Goal: Find specific page/section: Locate a particular part of the current website

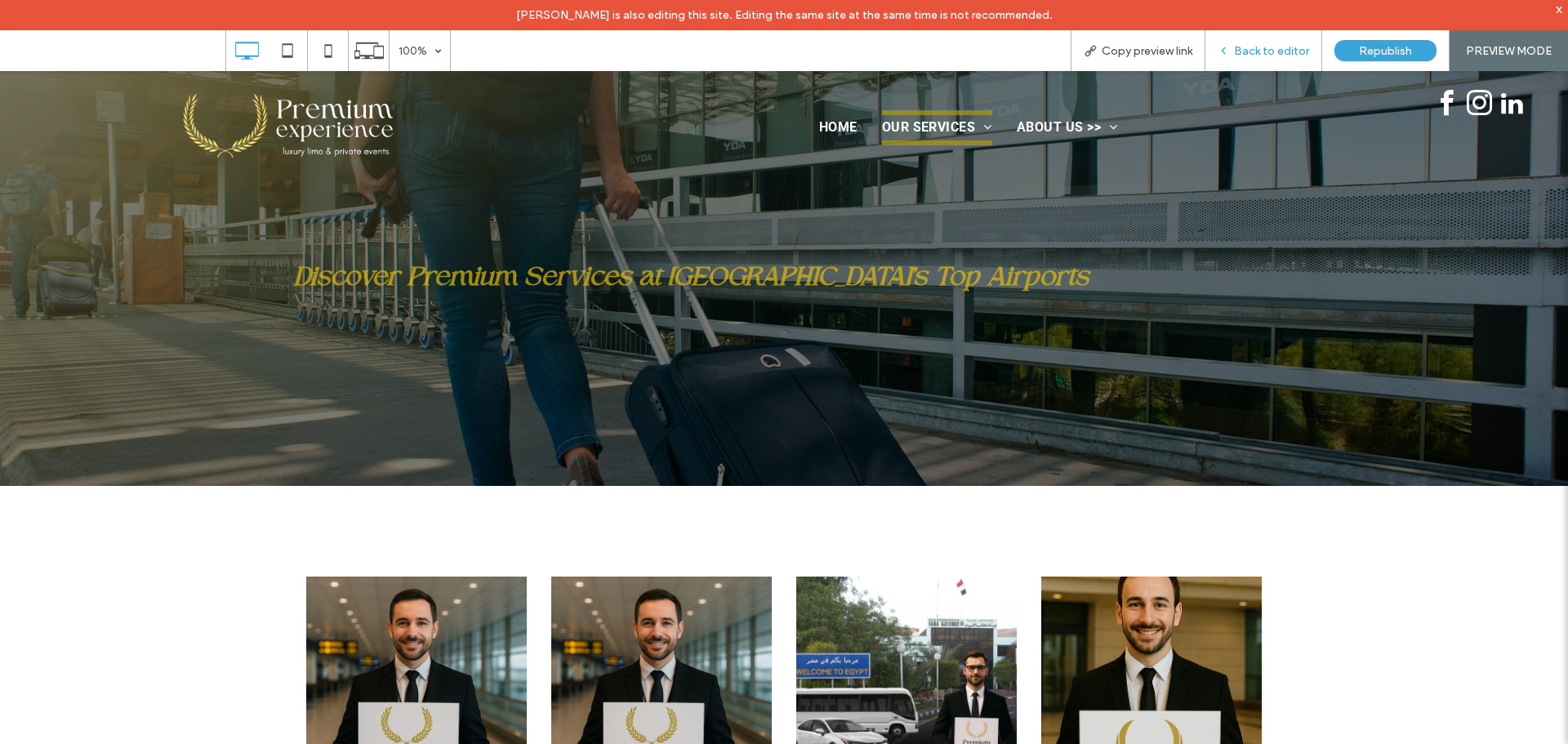
click at [1293, 57] on span "Back to editor" at bounding box center [1271, 50] width 75 height 14
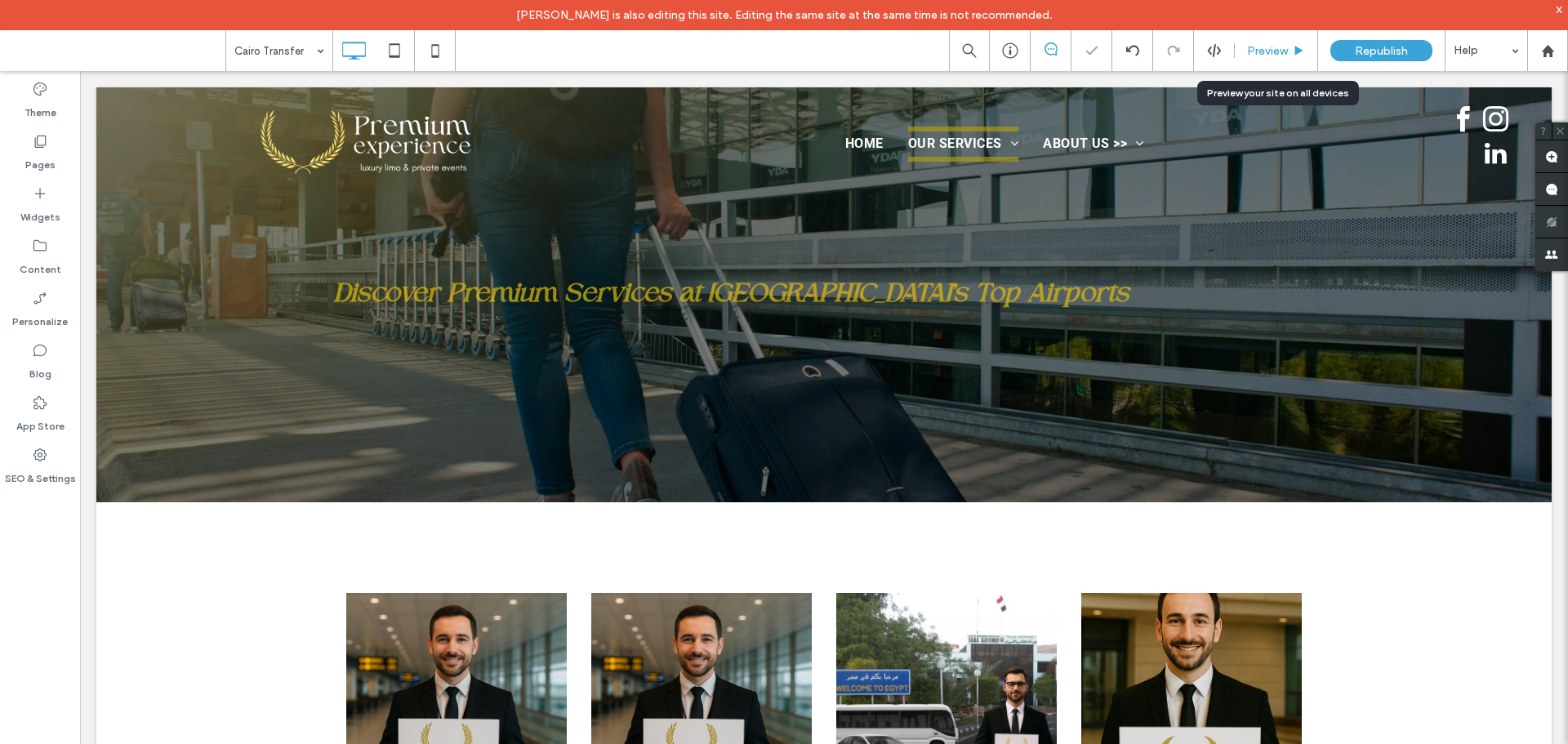
drag, startPoint x: 1269, startPoint y: 52, endPoint x: 1195, endPoint y: 13, distance: 83.6
click at [1269, 52] on span "Preview" at bounding box center [1267, 50] width 41 height 14
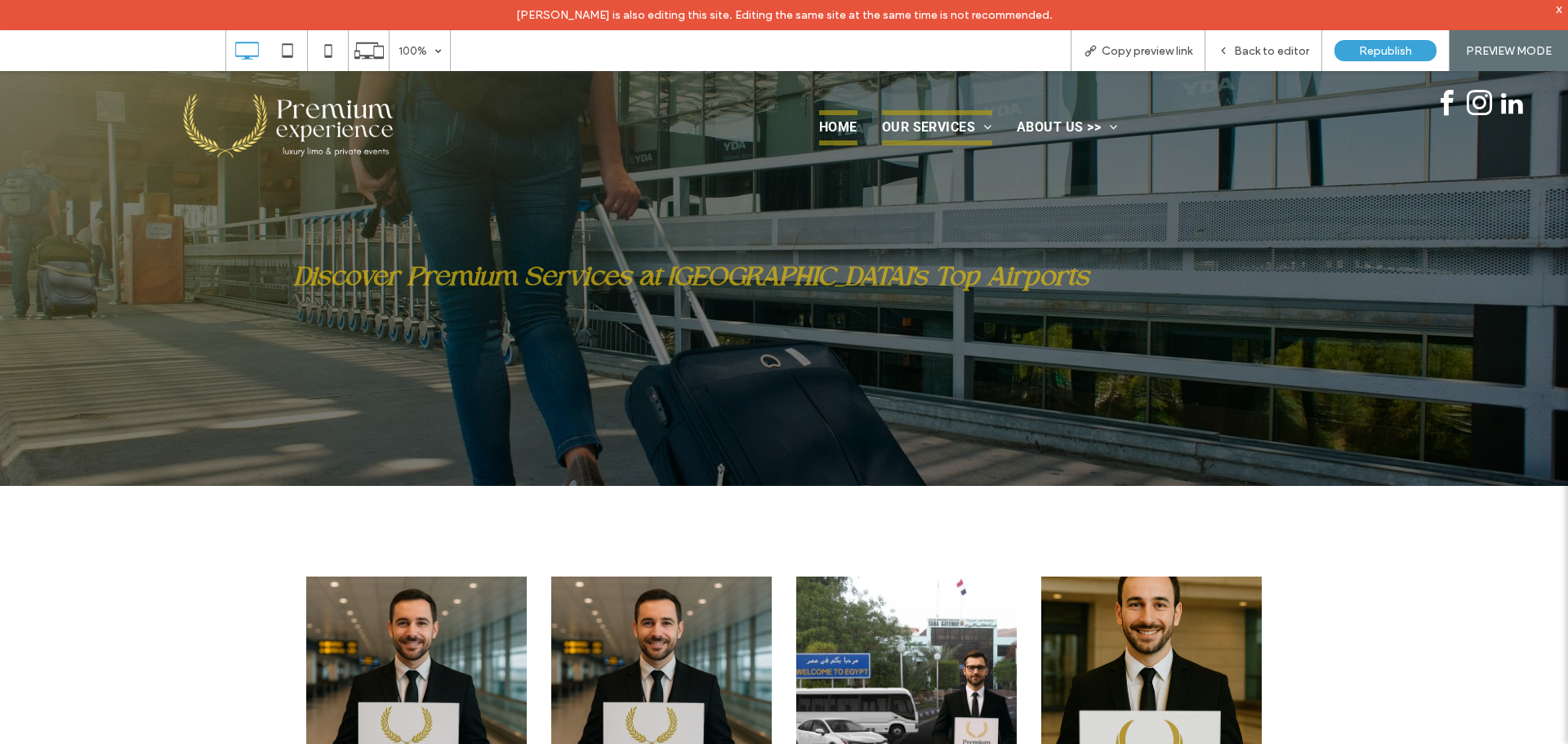
click at [834, 127] on span "Home" at bounding box center [838, 127] width 38 height 35
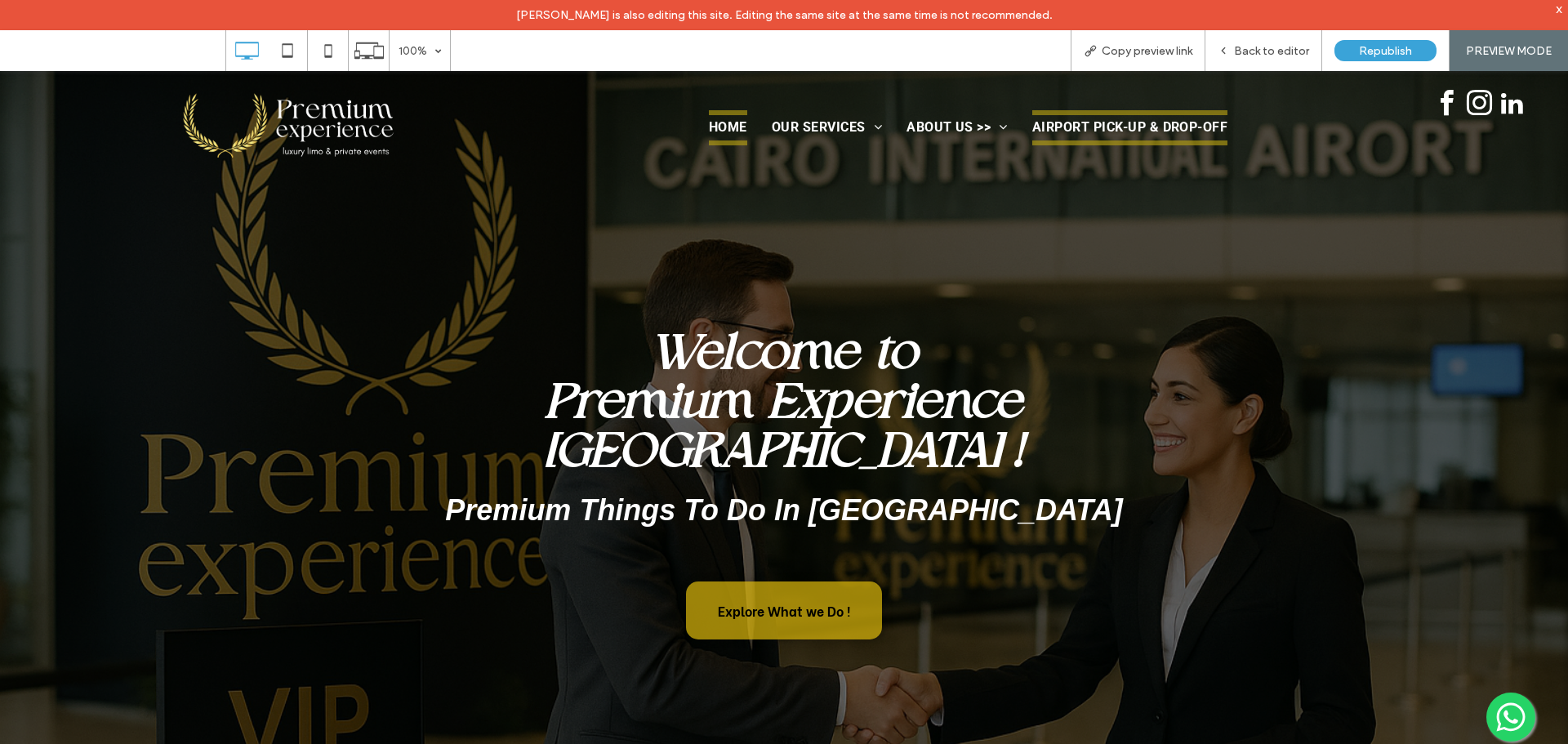
click at [1133, 127] on span "Airport Pick-Up & Drop-Off" at bounding box center [1129, 127] width 195 height 35
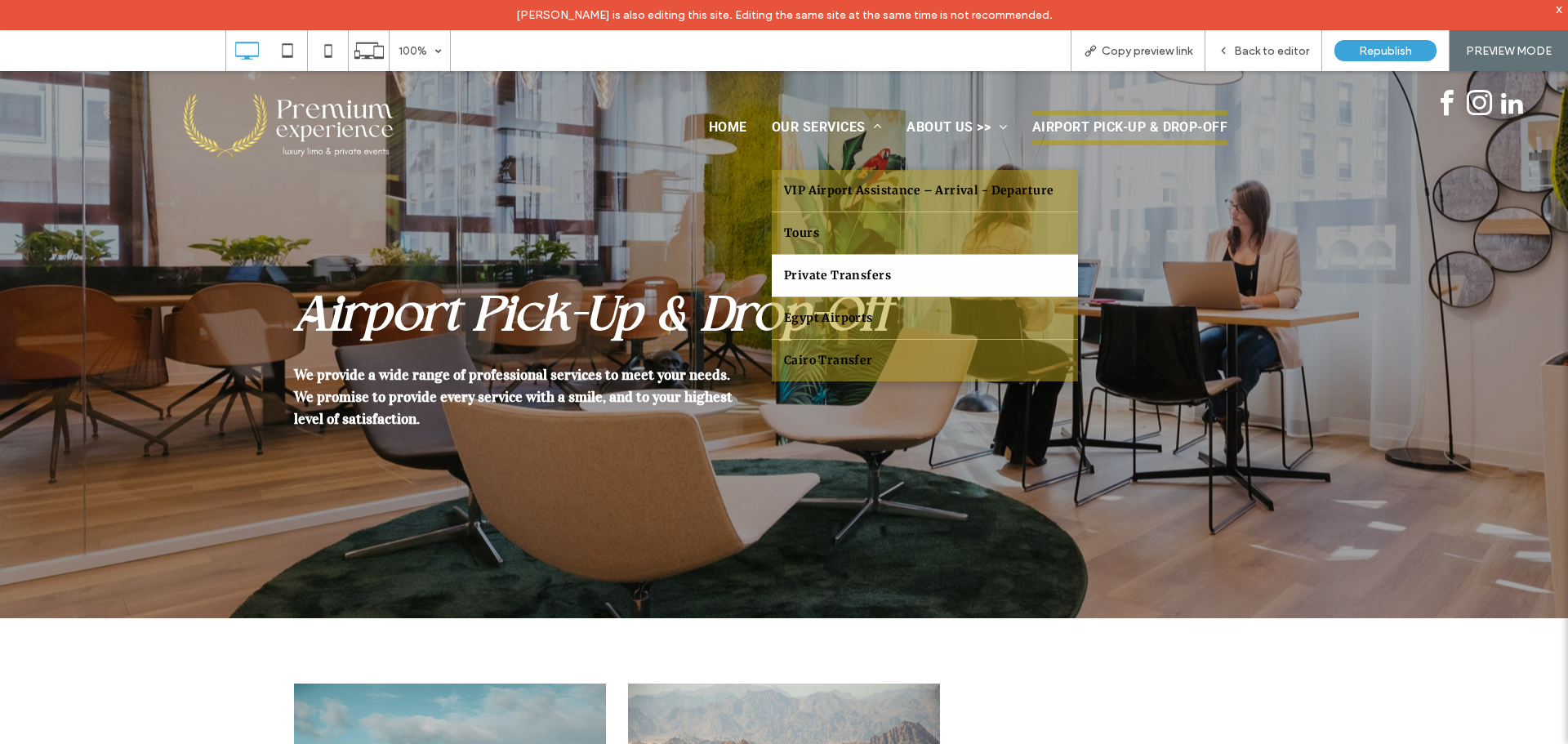
click at [842, 280] on span "Private Transfers" at bounding box center [837, 275] width 107 height 17
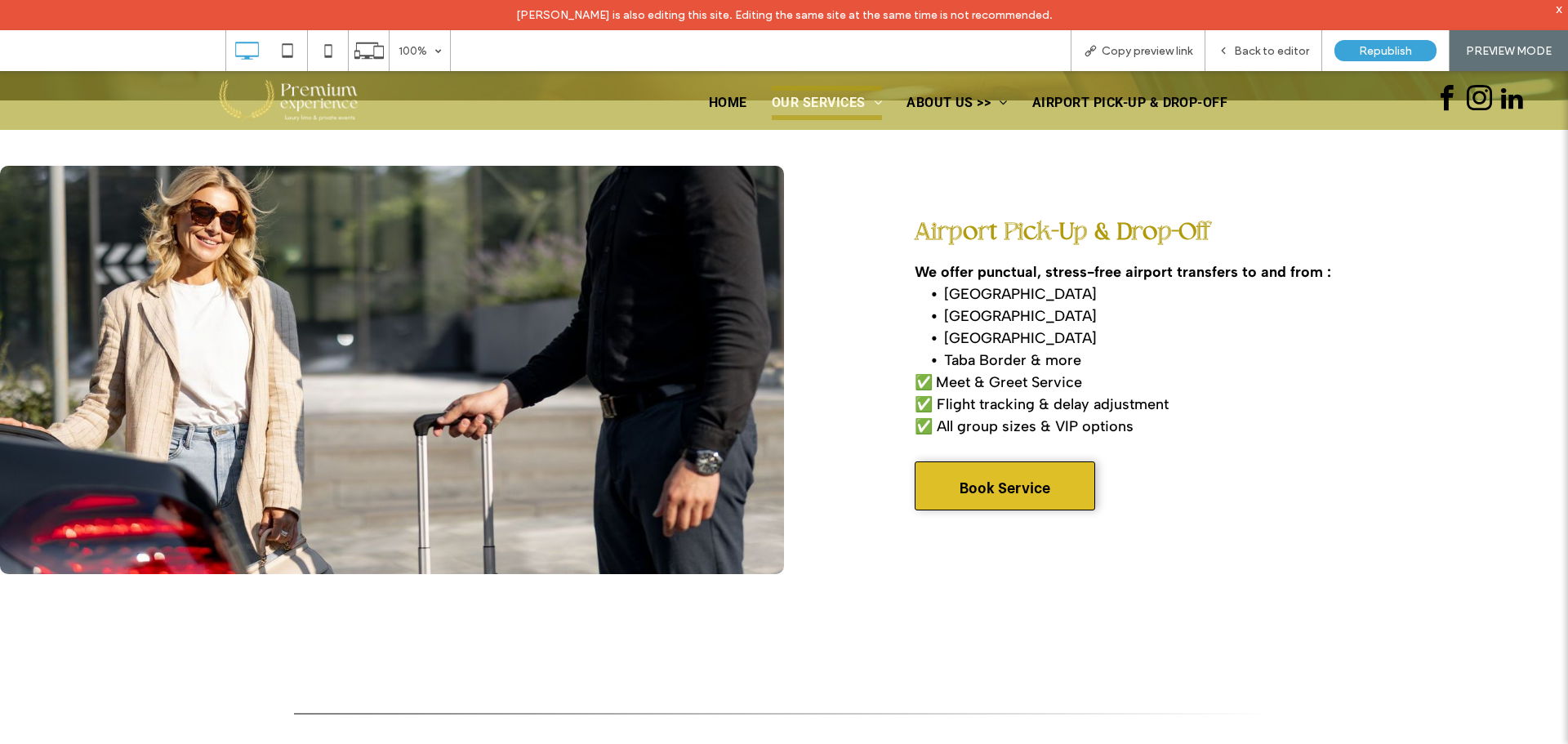
scroll to position [653, 0]
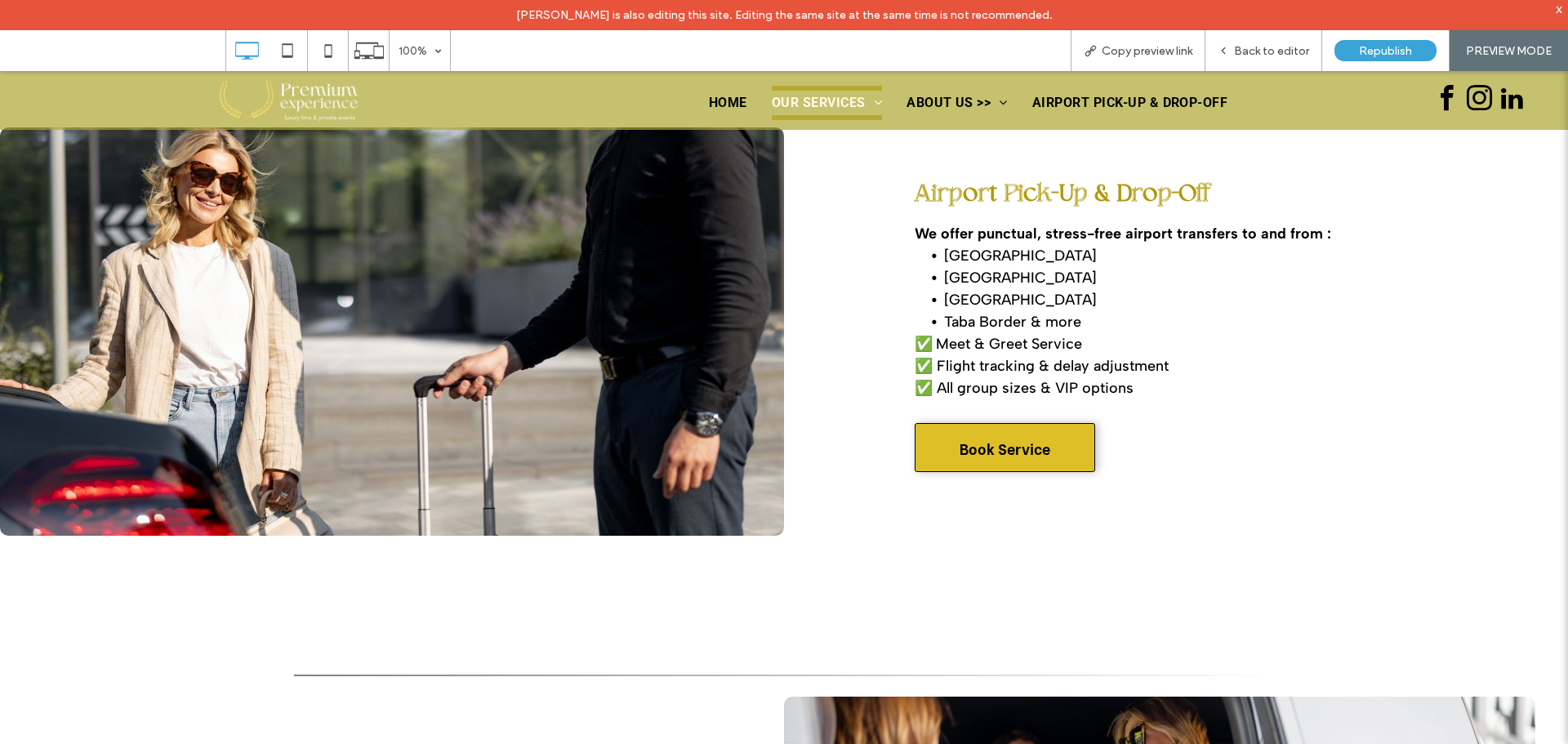
drag, startPoint x: 1008, startPoint y: 446, endPoint x: 1001, endPoint y: 550, distance: 104.2
click at [1008, 446] on span "Book Service" at bounding box center [1004, 448] width 91 height 49
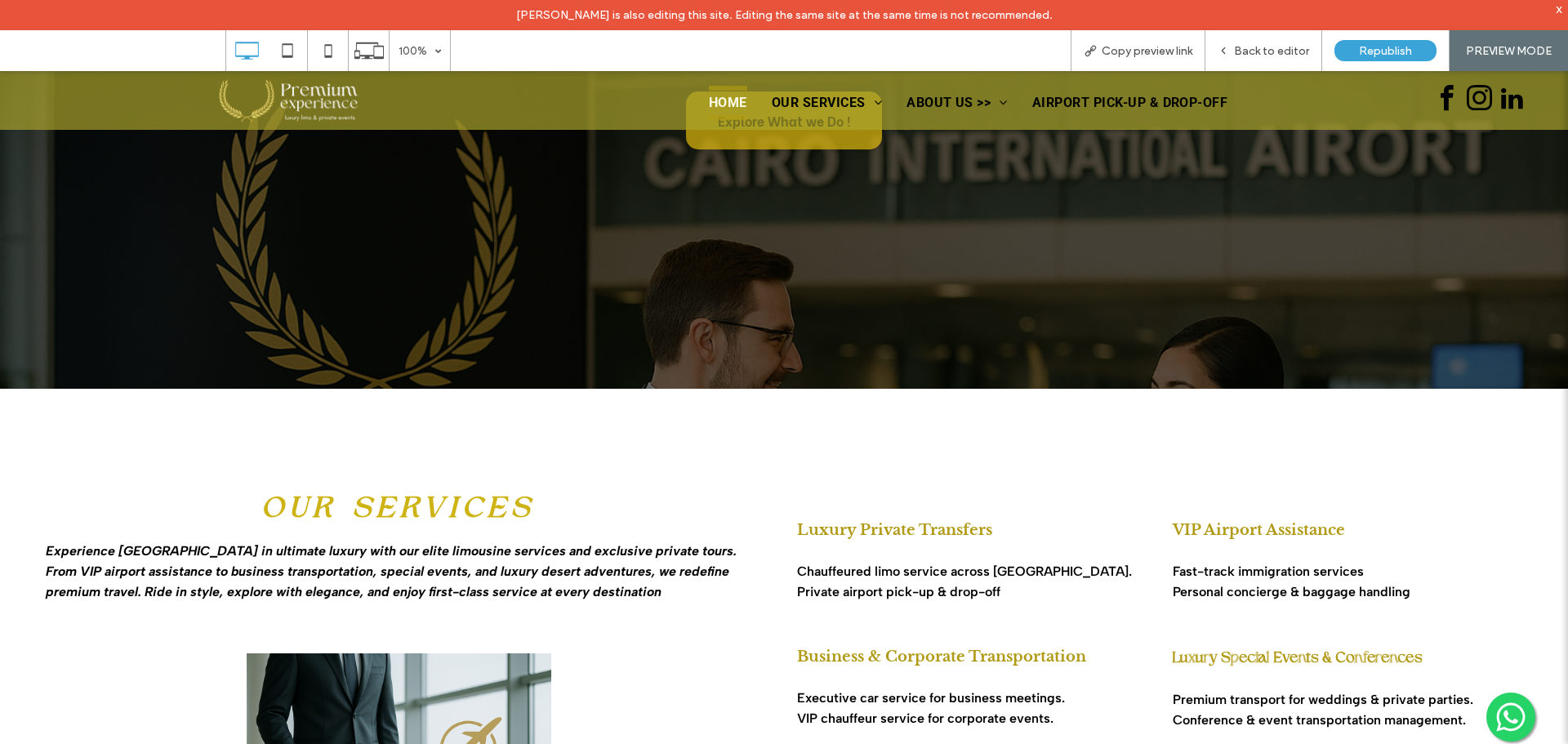
scroll to position [163, 0]
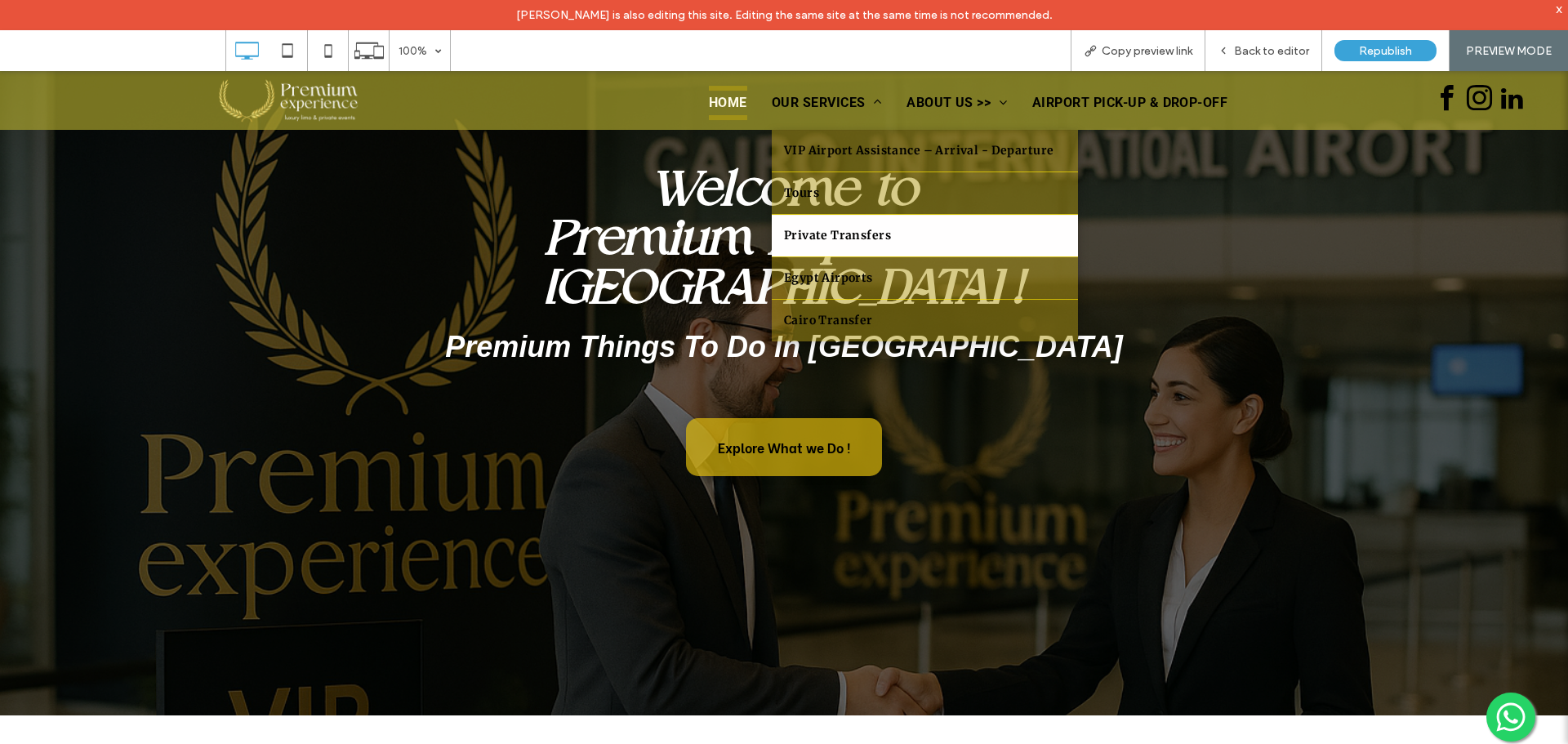
click at [845, 235] on span "Private Transfers" at bounding box center [837, 235] width 107 height 17
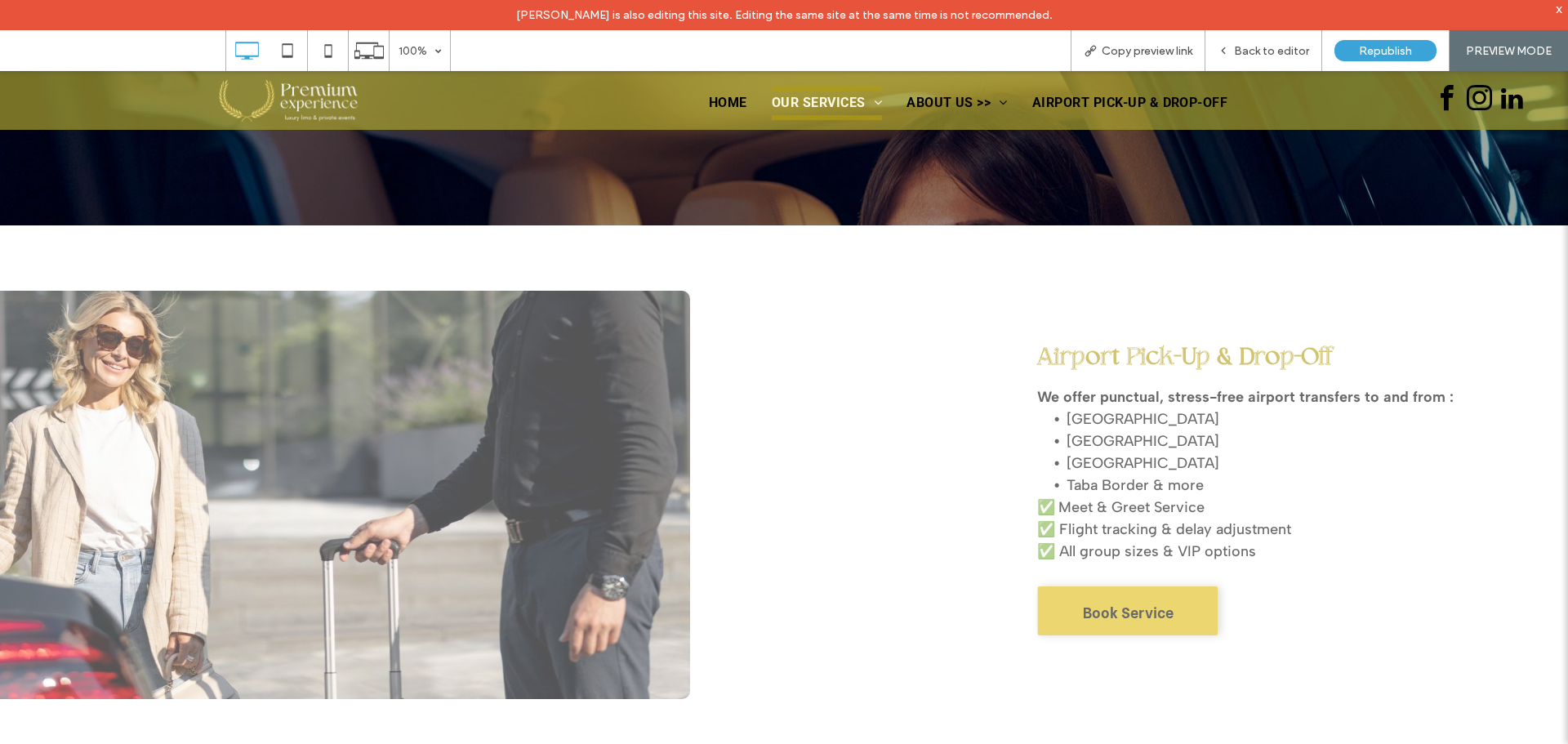
scroll to position [735, 0]
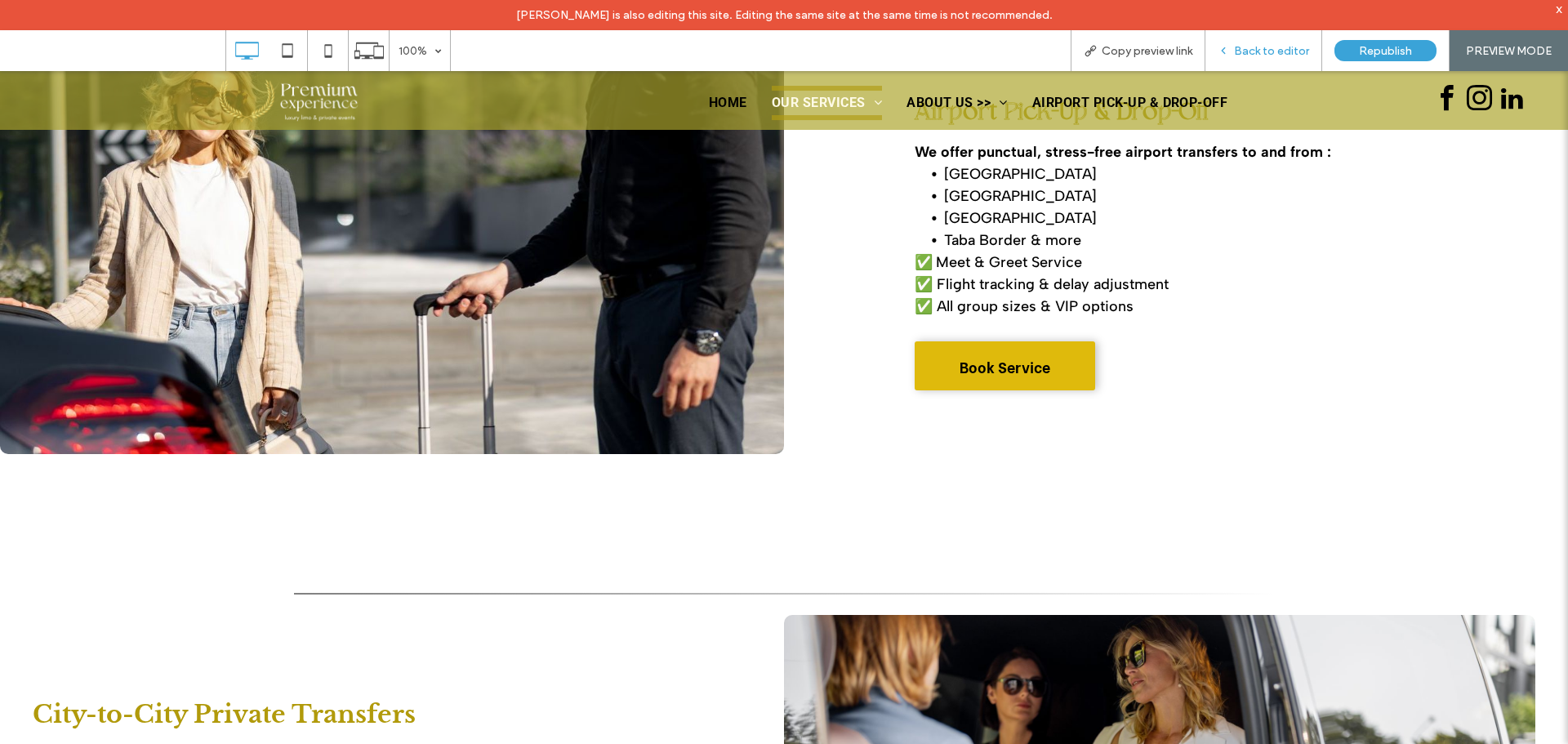
click at [1269, 53] on span "Back to editor" at bounding box center [1271, 50] width 75 height 14
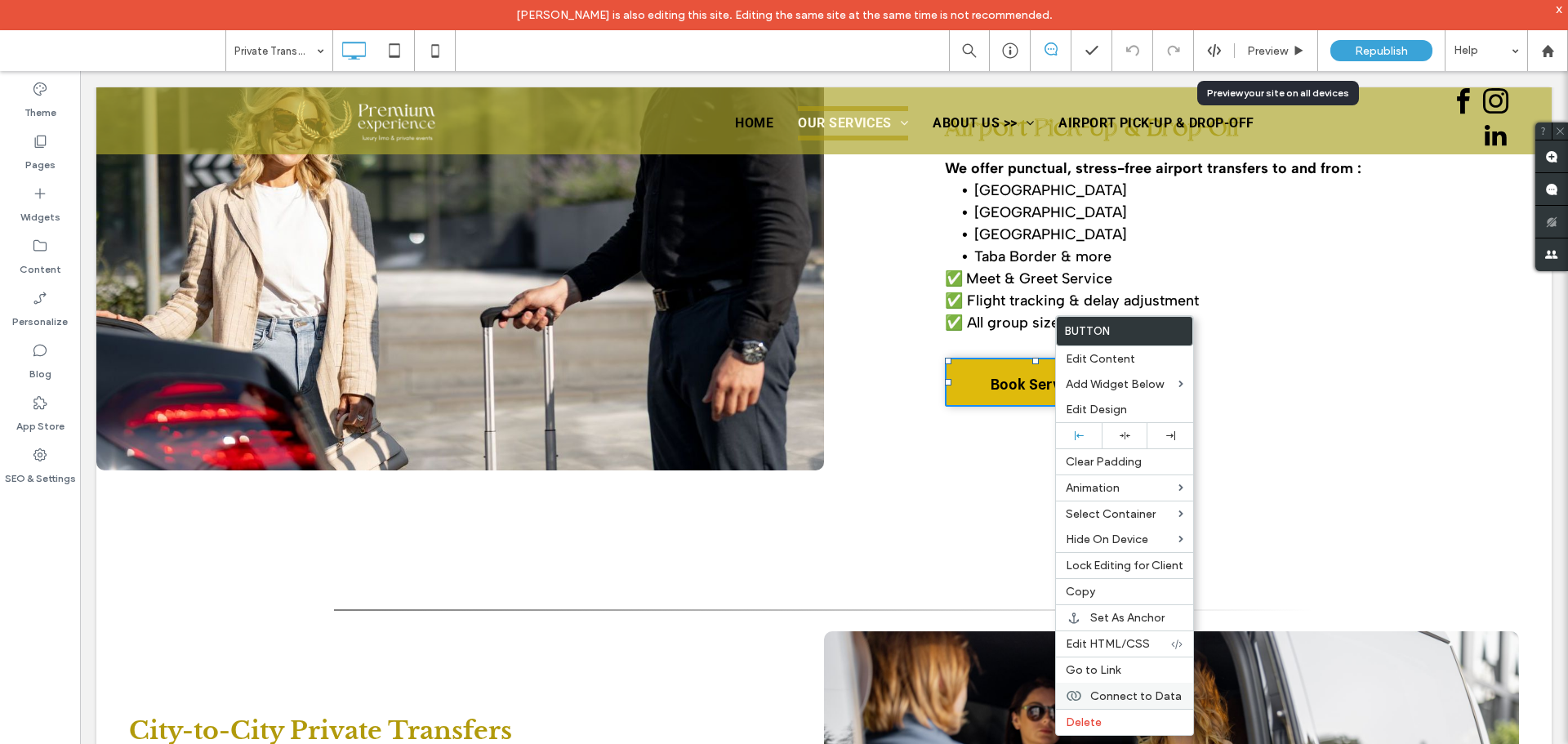
click at [1092, 694] on span "Connect to Data" at bounding box center [1136, 695] width 91 height 14
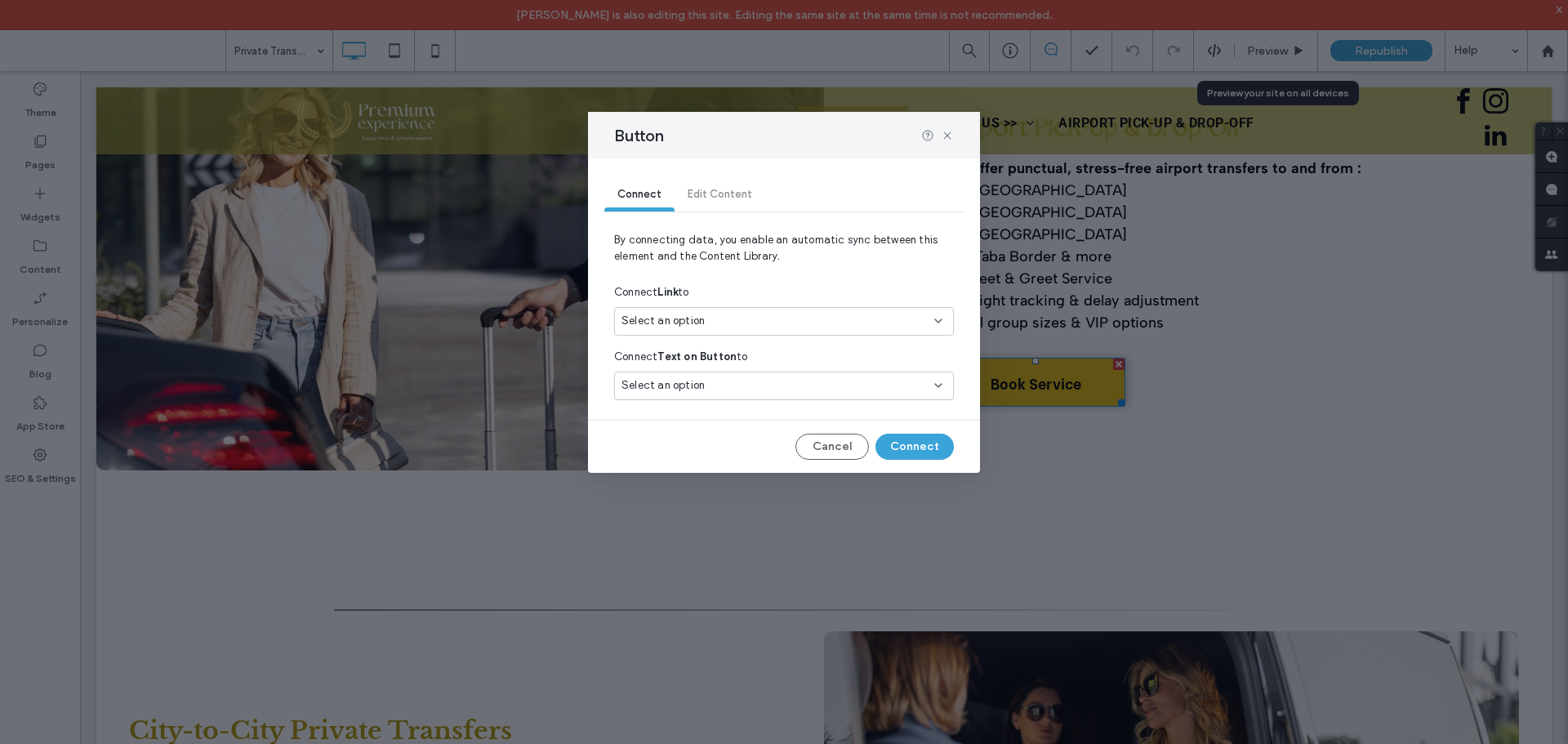
click at [761, 314] on div "Select an option" at bounding box center [774, 320] width 305 height 16
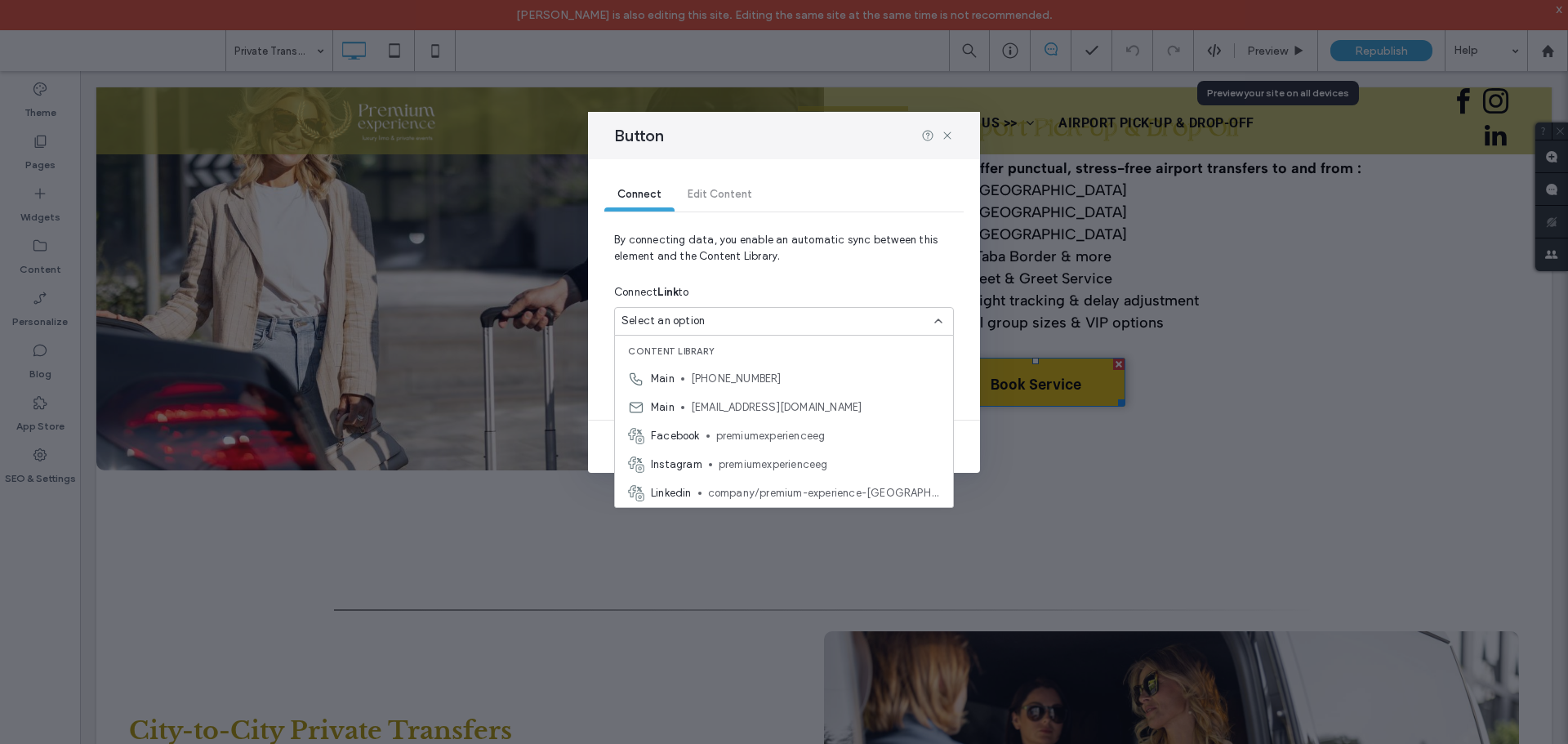
click at [806, 254] on span "By connecting data, you enable an automatic sync between this element and the C…" at bounding box center [784, 254] width 340 height 46
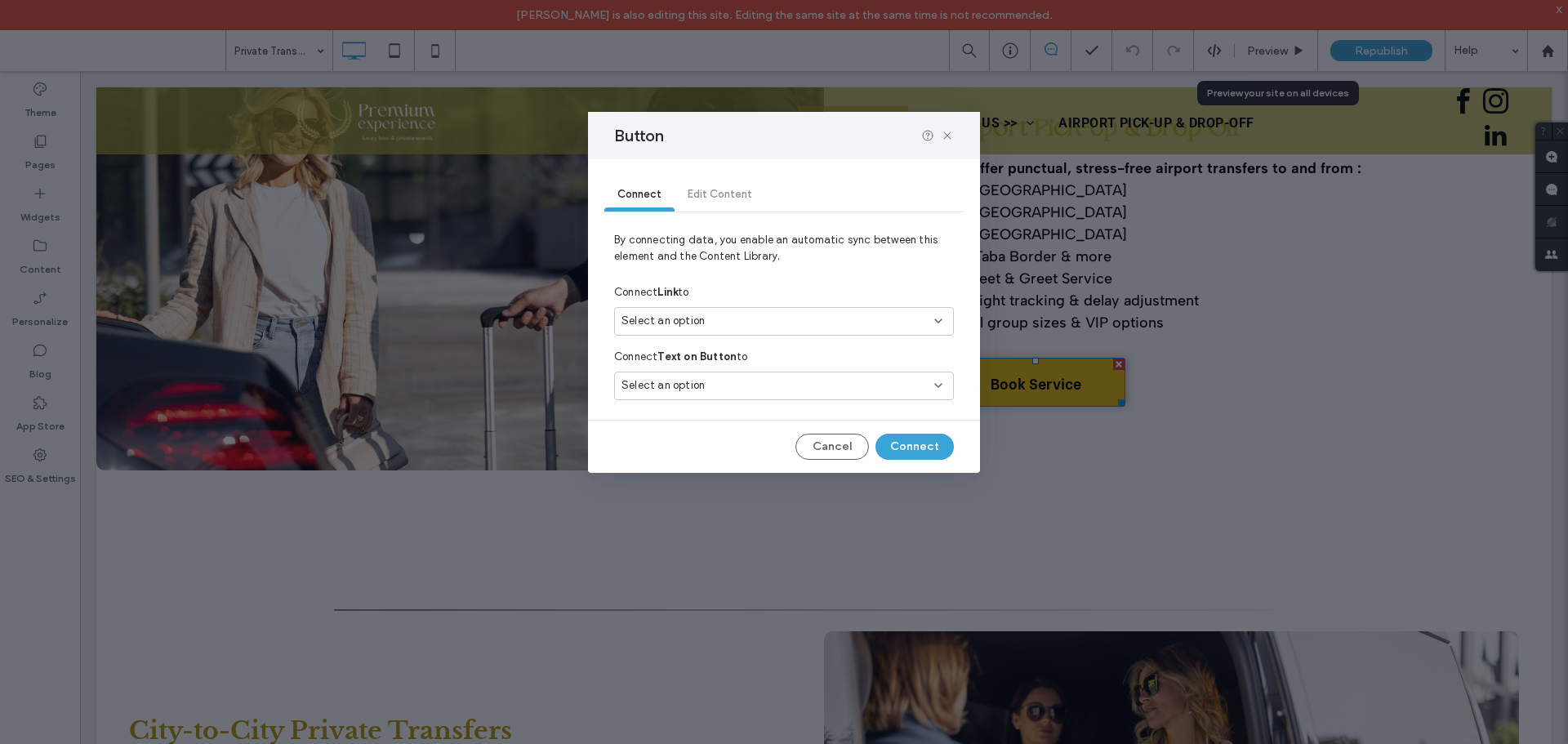
click at [767, 384] on div "Select an option" at bounding box center [774, 385] width 305 height 16
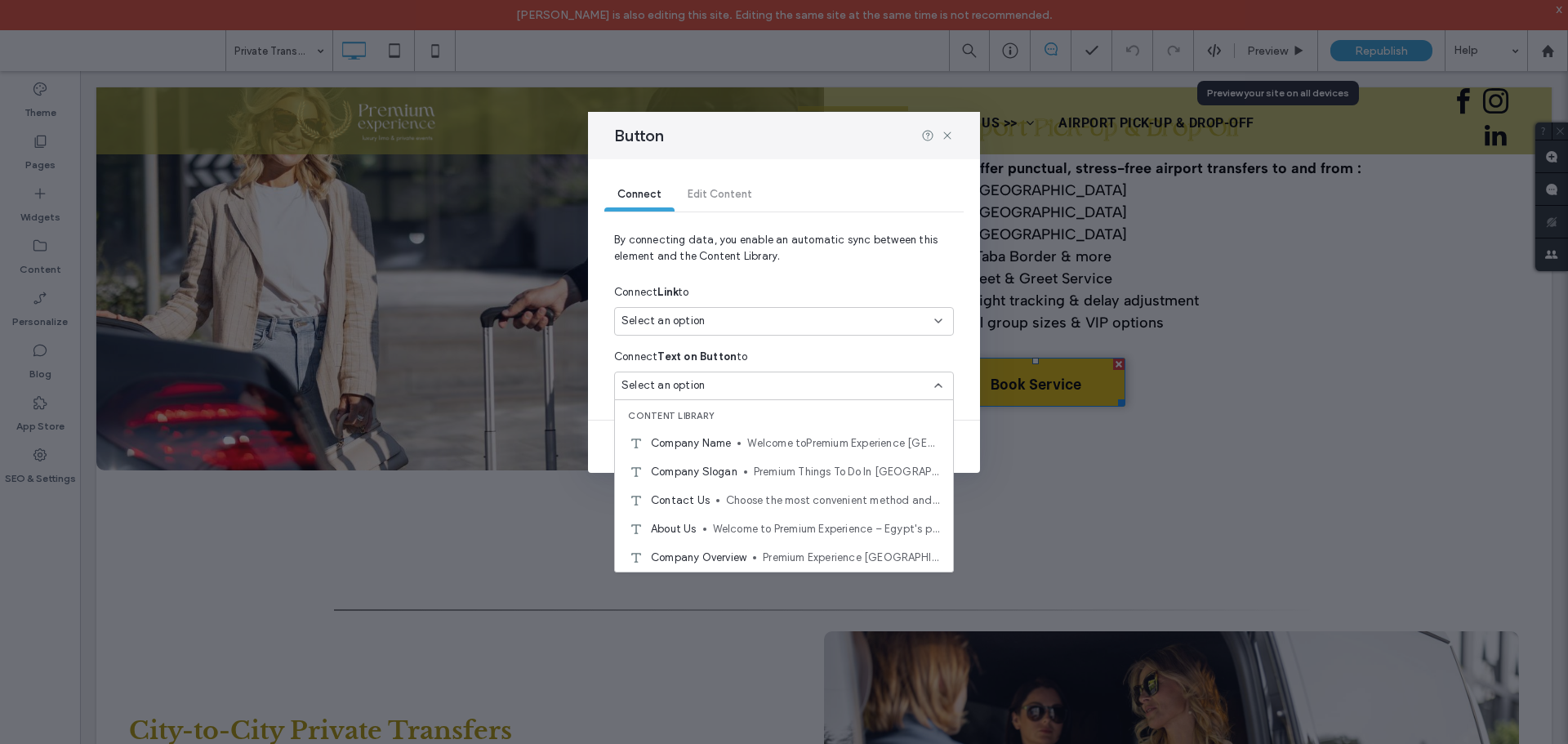
click at [816, 261] on span "By connecting data, you enable an automatic sync between this element and the C…" at bounding box center [784, 254] width 340 height 46
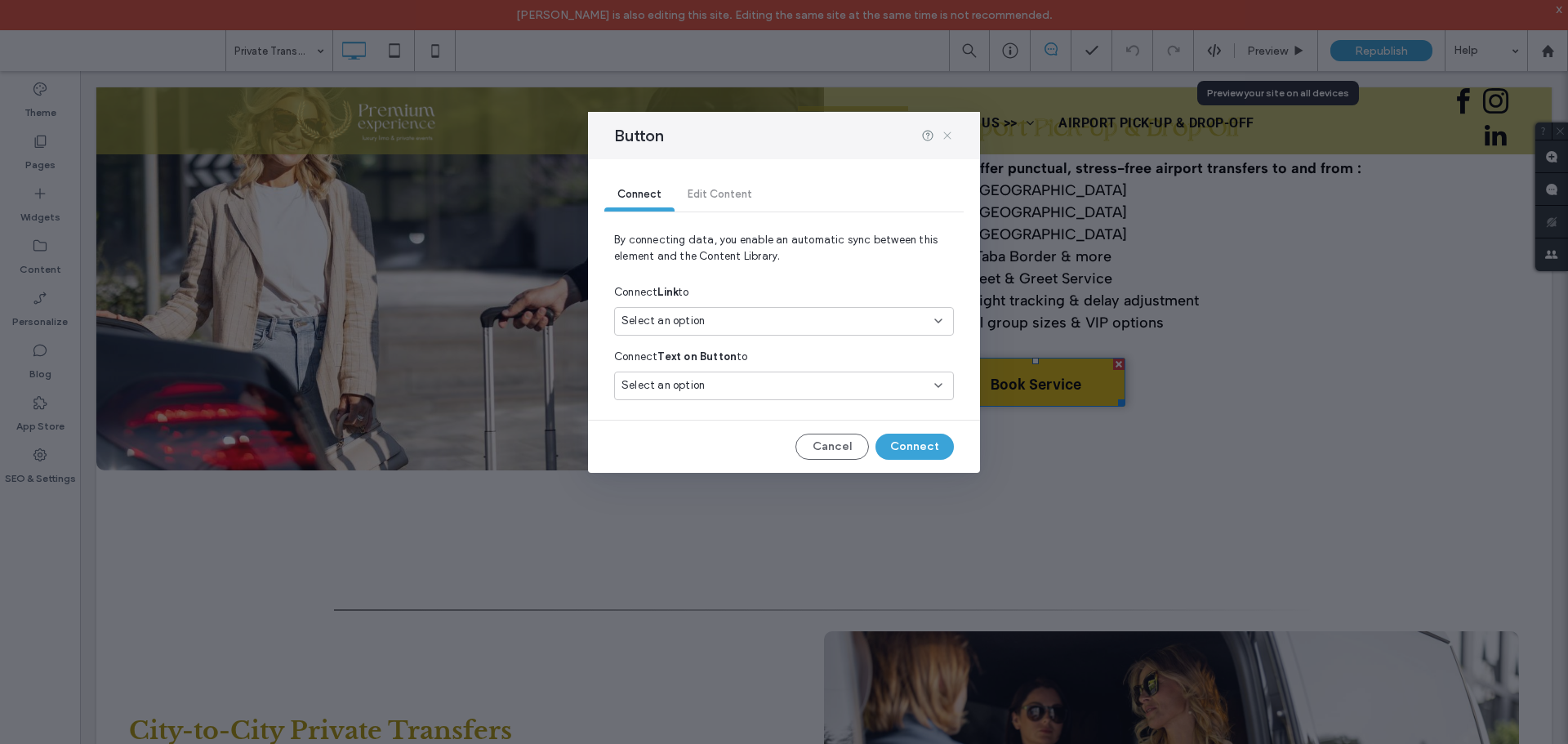
click at [950, 136] on icon at bounding box center [947, 135] width 13 height 13
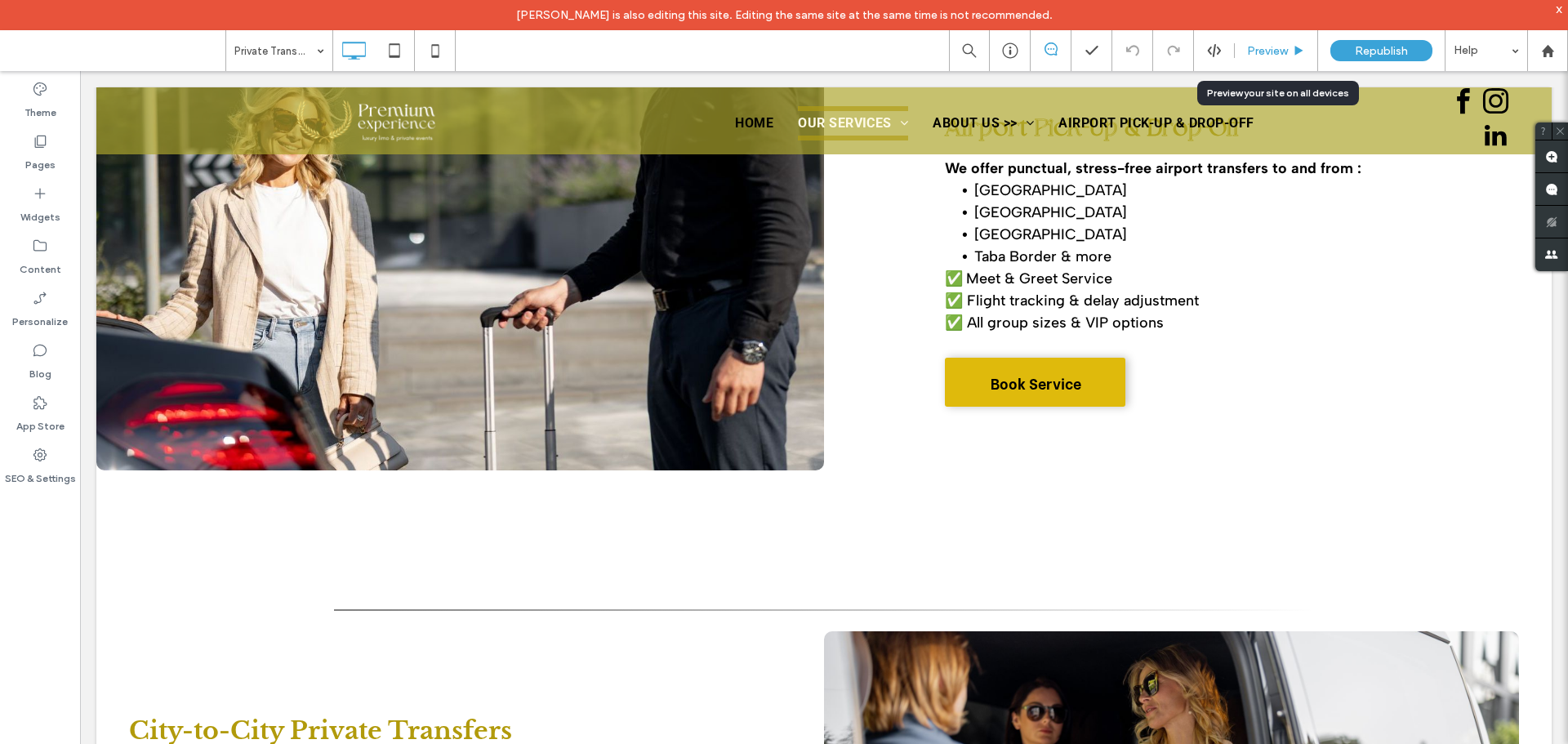
click at [1277, 51] on span "Preview" at bounding box center [1267, 50] width 41 height 14
